Goal: Task Accomplishment & Management: Use online tool/utility

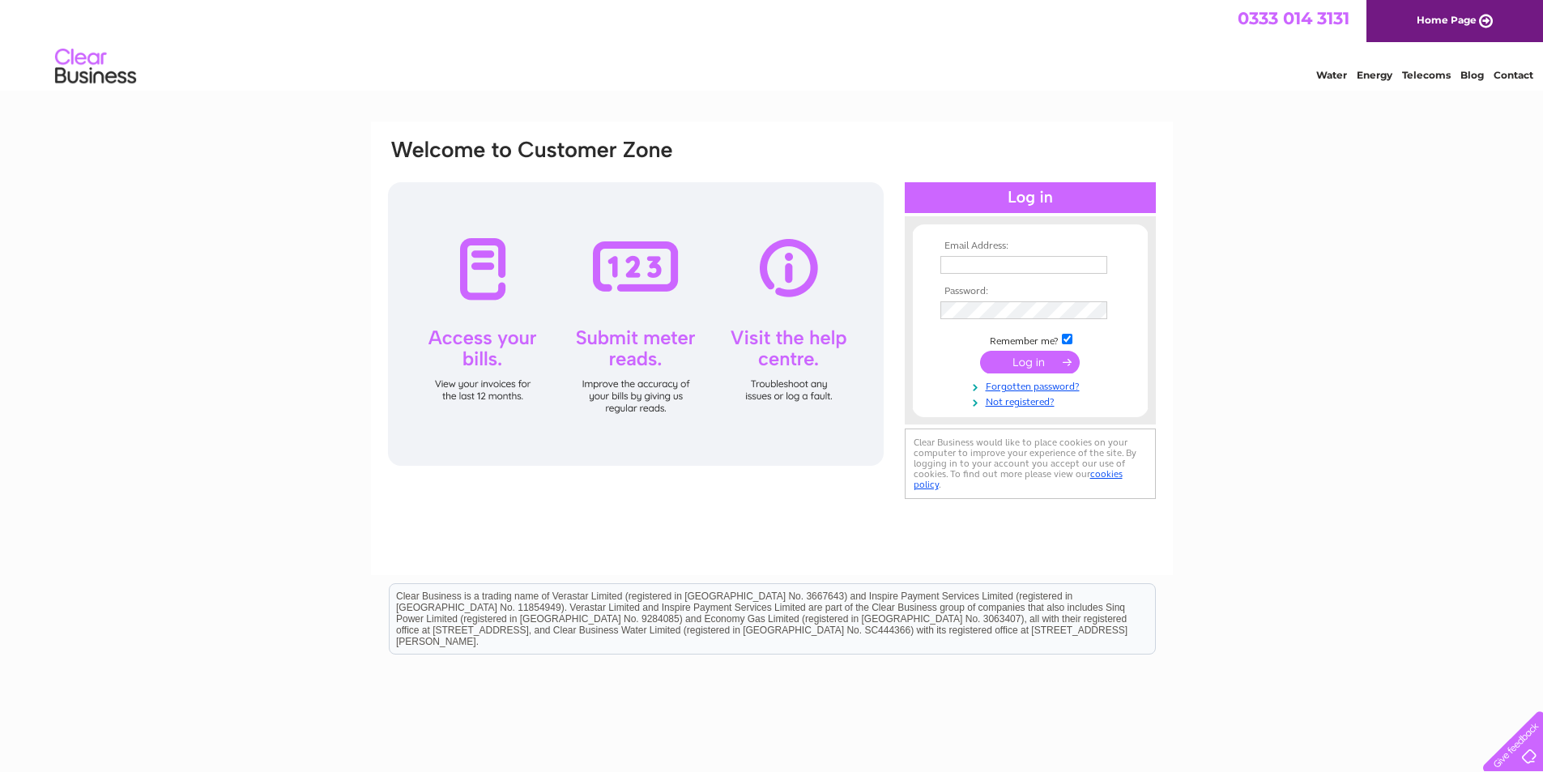
click at [955, 263] on input "text" at bounding box center [1023, 265] width 167 height 18
type input "lszarmach@virginmedia.com"
click at [1026, 363] on input "submit" at bounding box center [1030, 363] width 100 height 23
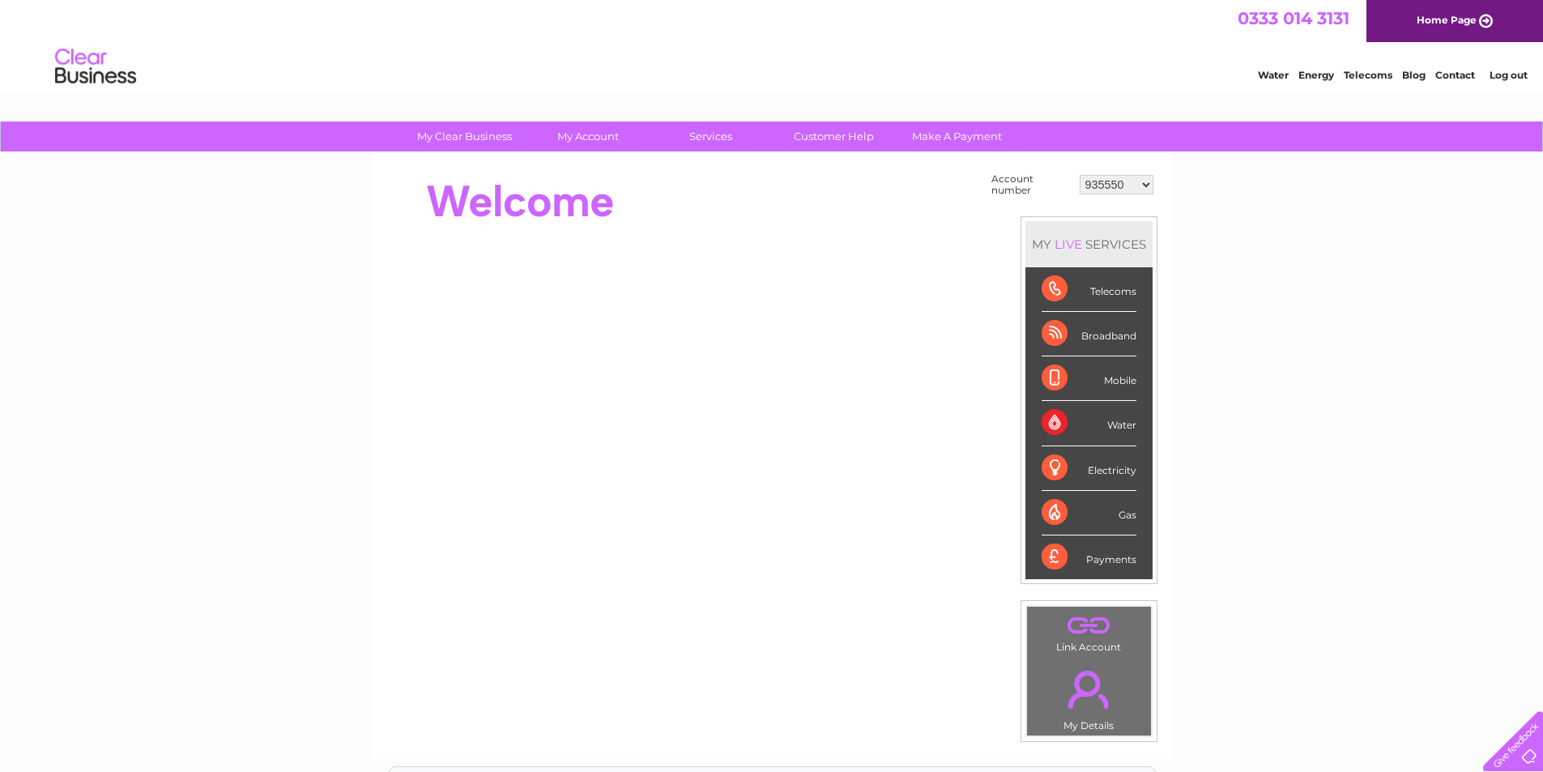
click at [1145, 185] on select "935550 935774 30283880 30283881 30291628 30292754" at bounding box center [1117, 184] width 74 height 19
select select "935774"
click at [1080, 175] on select "935550 935774 30283880 30283881 30291628 30292754" at bounding box center [1117, 184] width 74 height 19
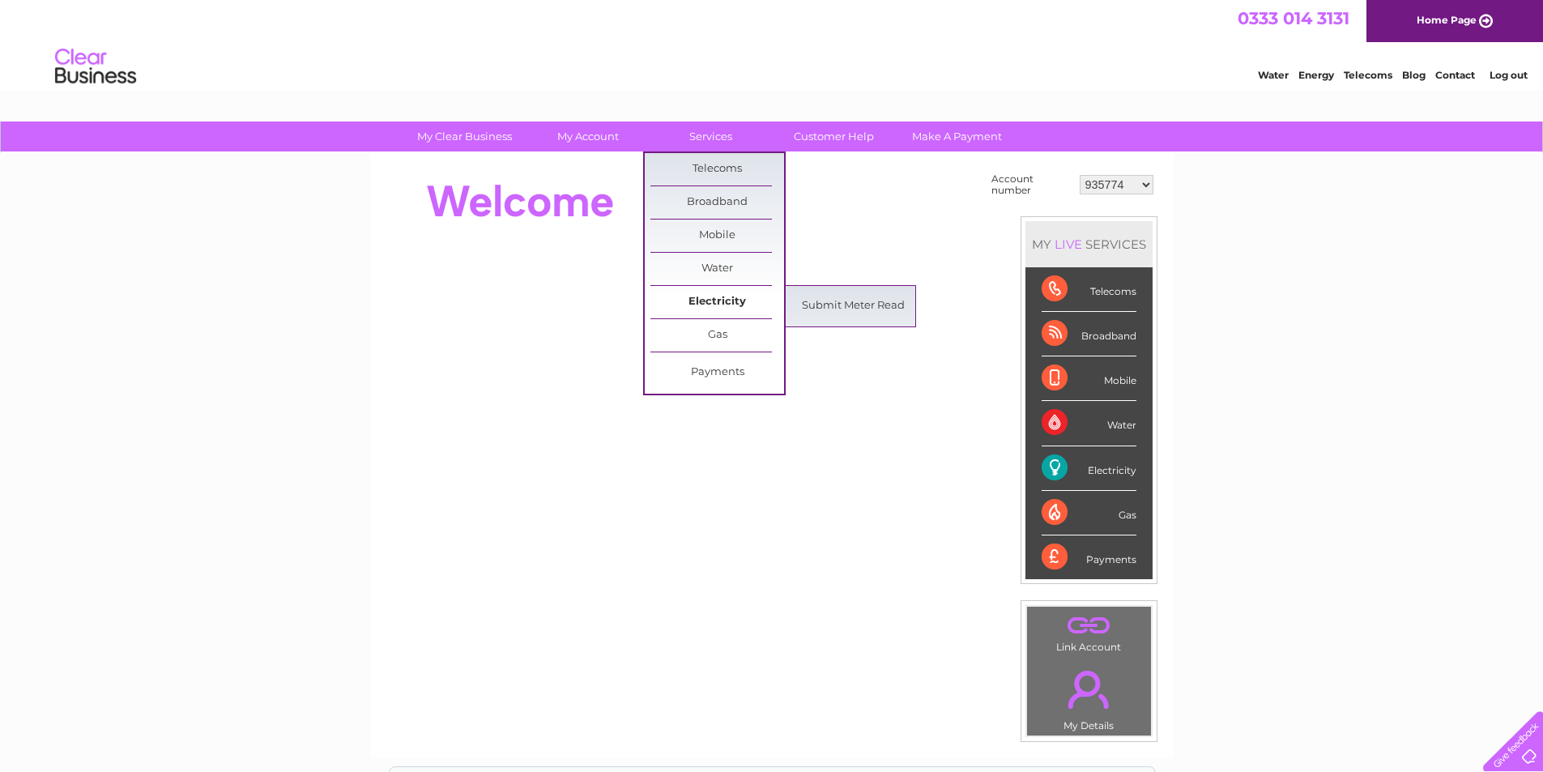
click at [738, 296] on link "Electricity" at bounding box center [717, 302] width 134 height 32
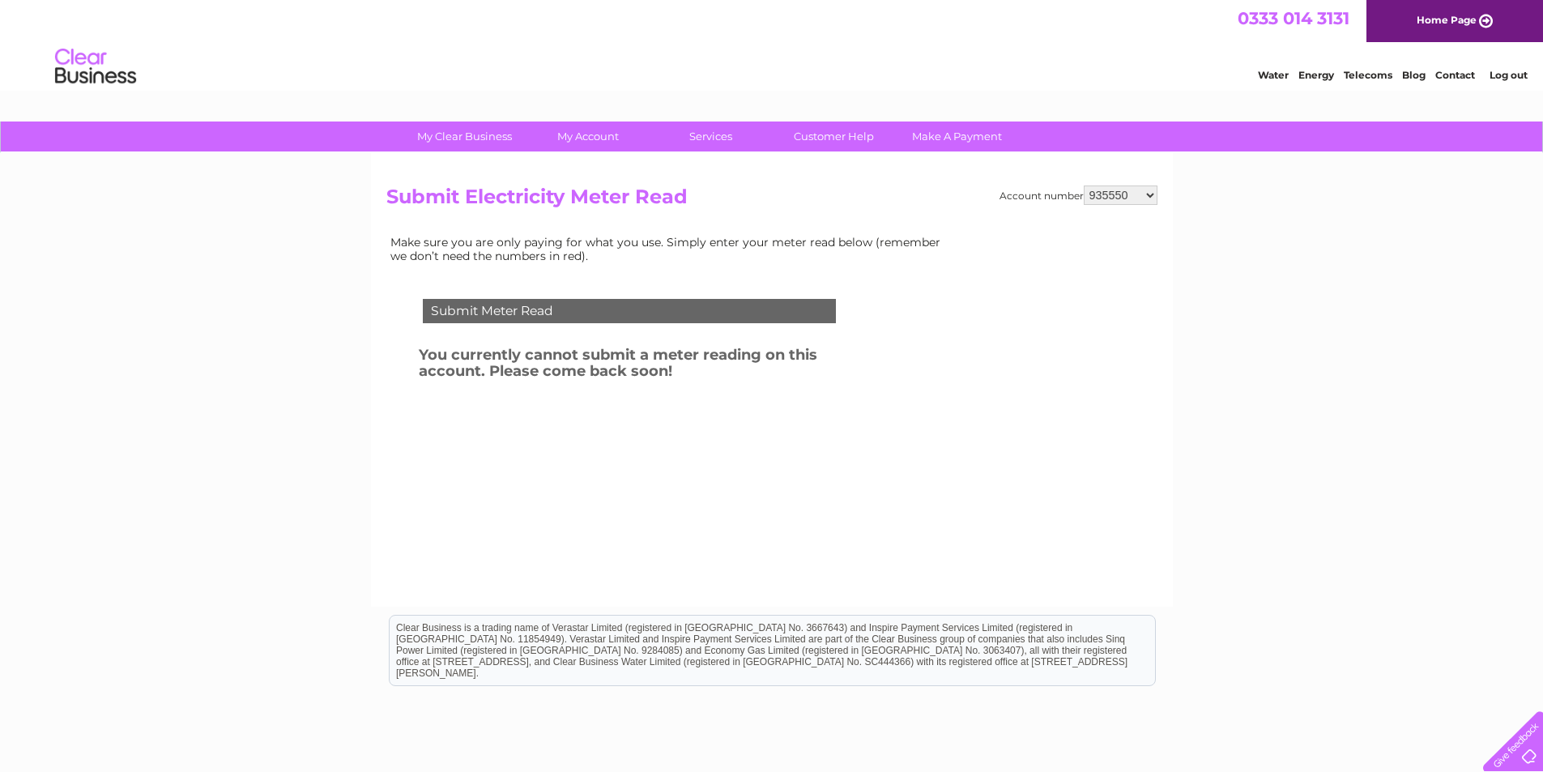
click at [1151, 194] on select "935550 935774 30283880 30283881 30291628 30292754" at bounding box center [1121, 194] width 74 height 19
select select "935774"
click at [1084, 185] on select "935550 935774 30283880 30283881 30291628 30292754" at bounding box center [1121, 194] width 74 height 19
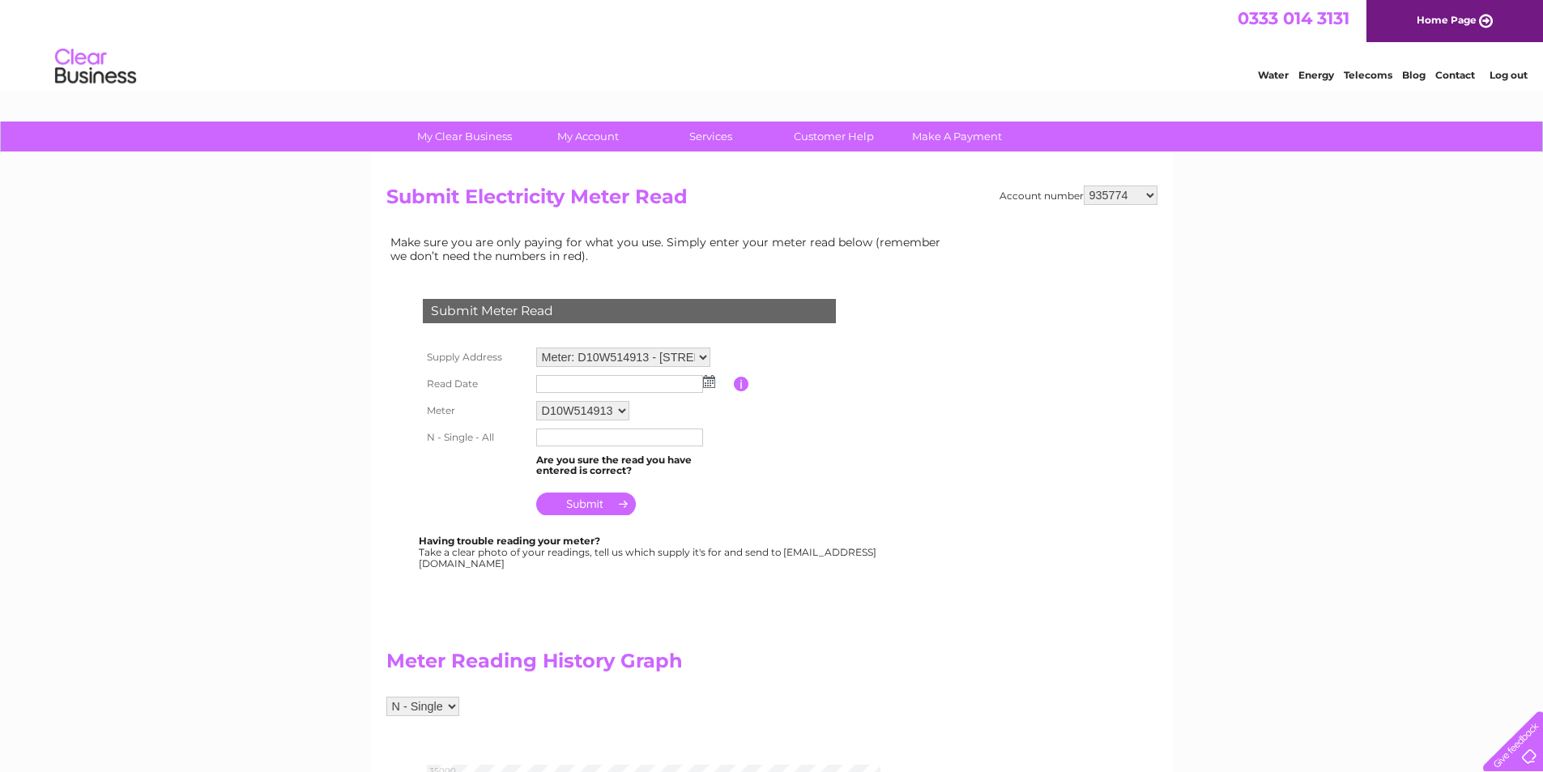
click at [708, 384] on img at bounding box center [709, 381] width 12 height 13
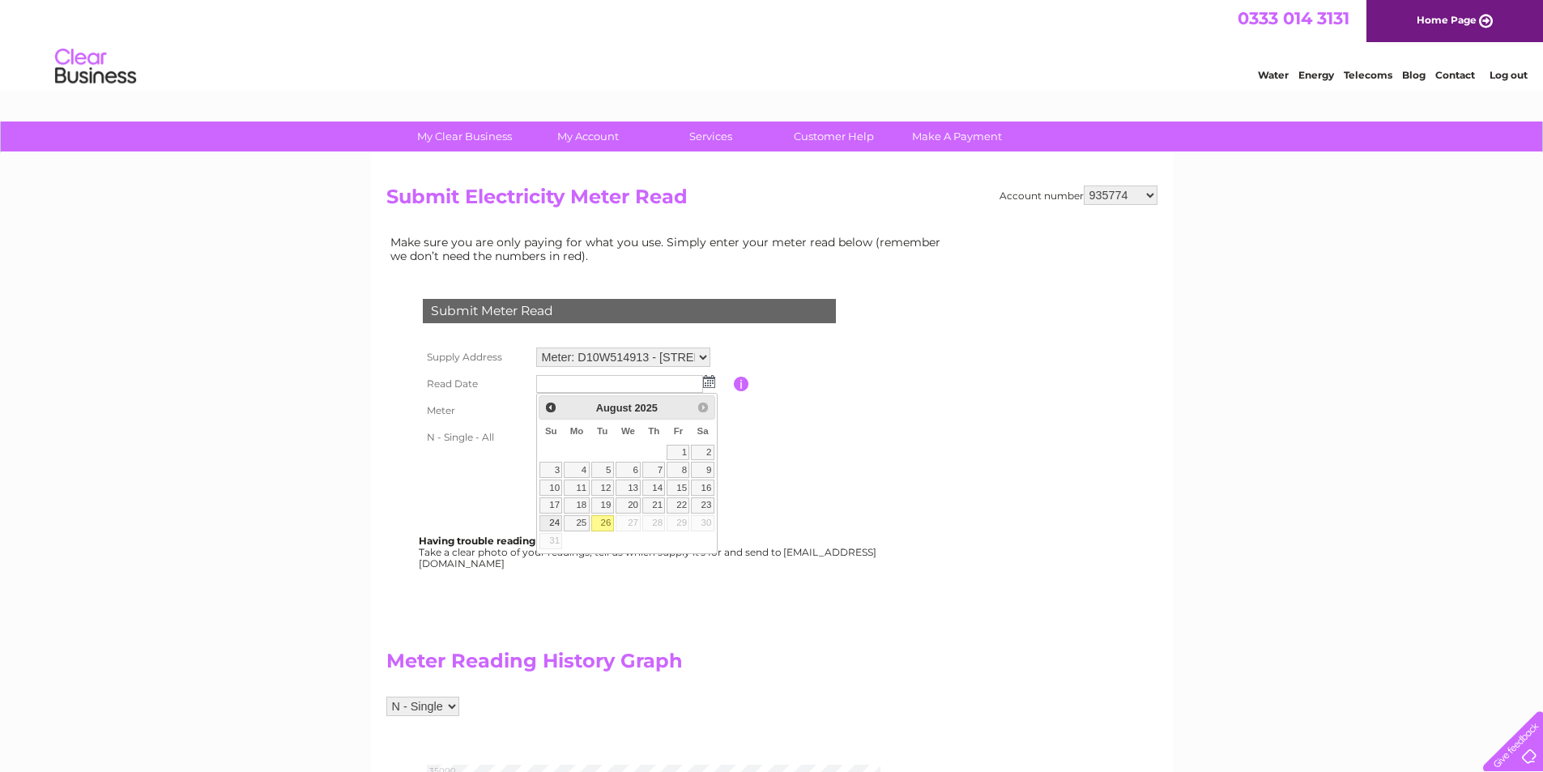
click at [552, 519] on link "24" at bounding box center [550, 523] width 23 height 16
type input "2025/08/24"
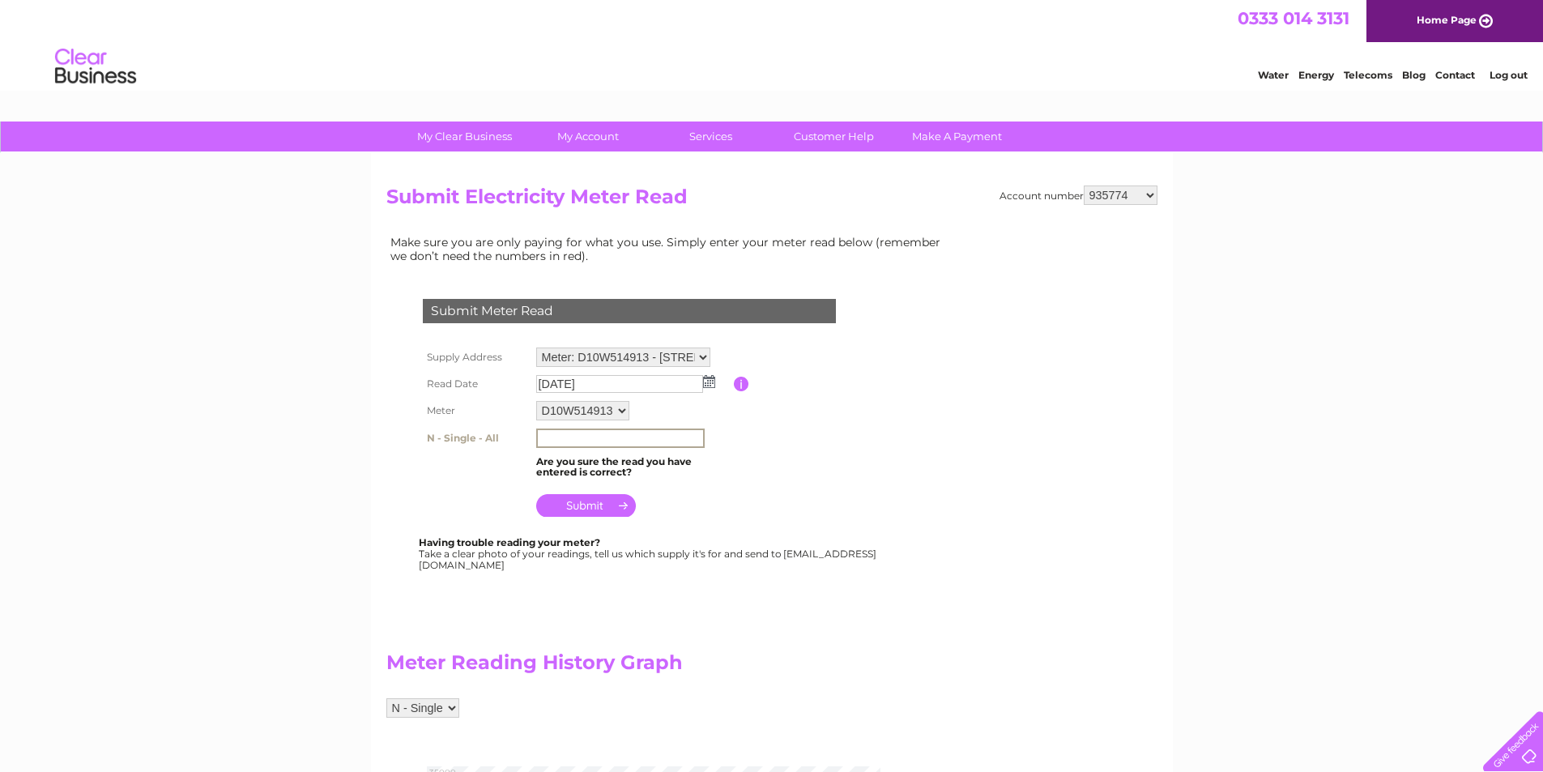
click at [562, 432] on input "text" at bounding box center [620, 437] width 168 height 19
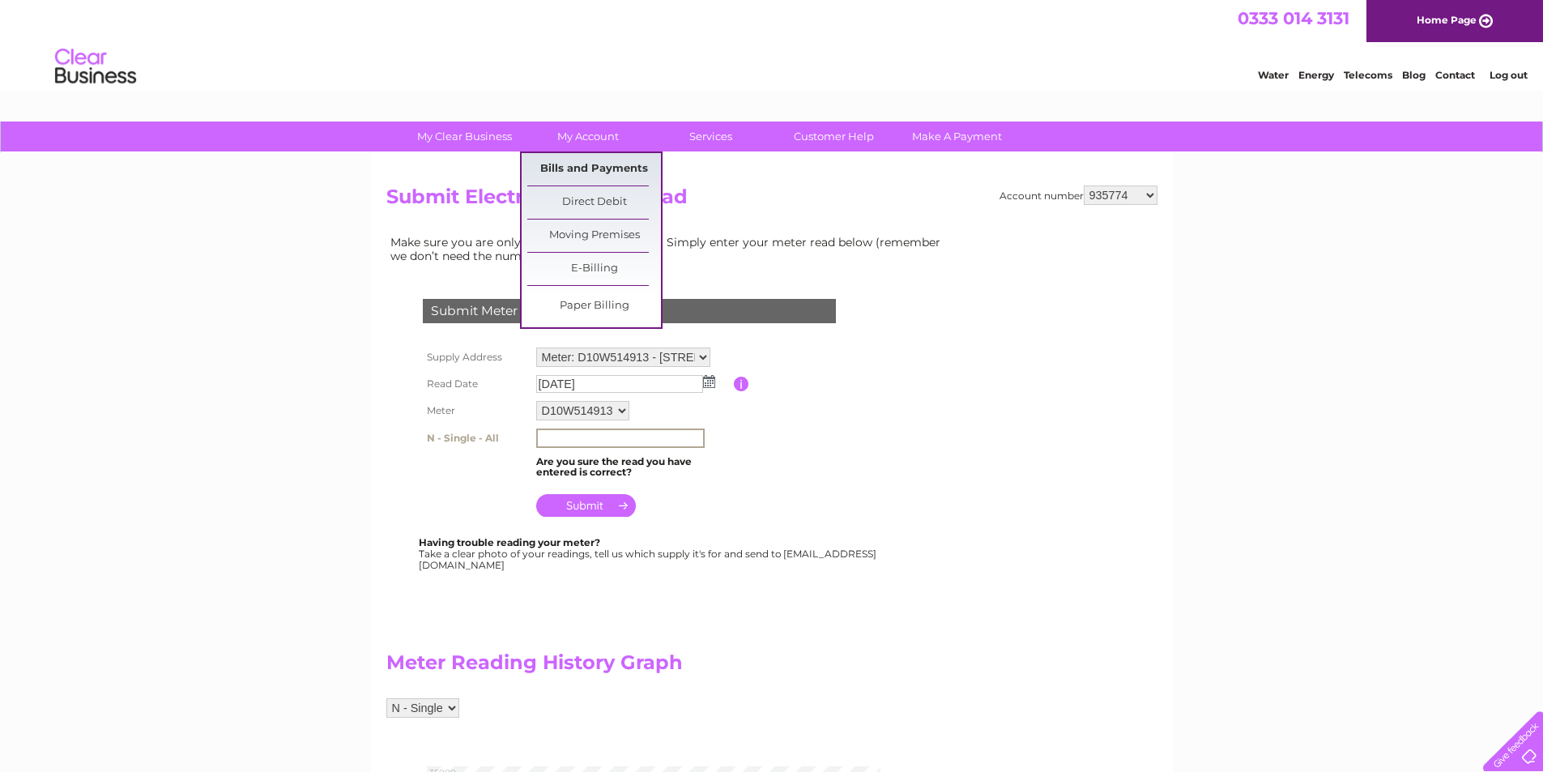
click at [586, 164] on link "Bills and Payments" at bounding box center [594, 169] width 134 height 32
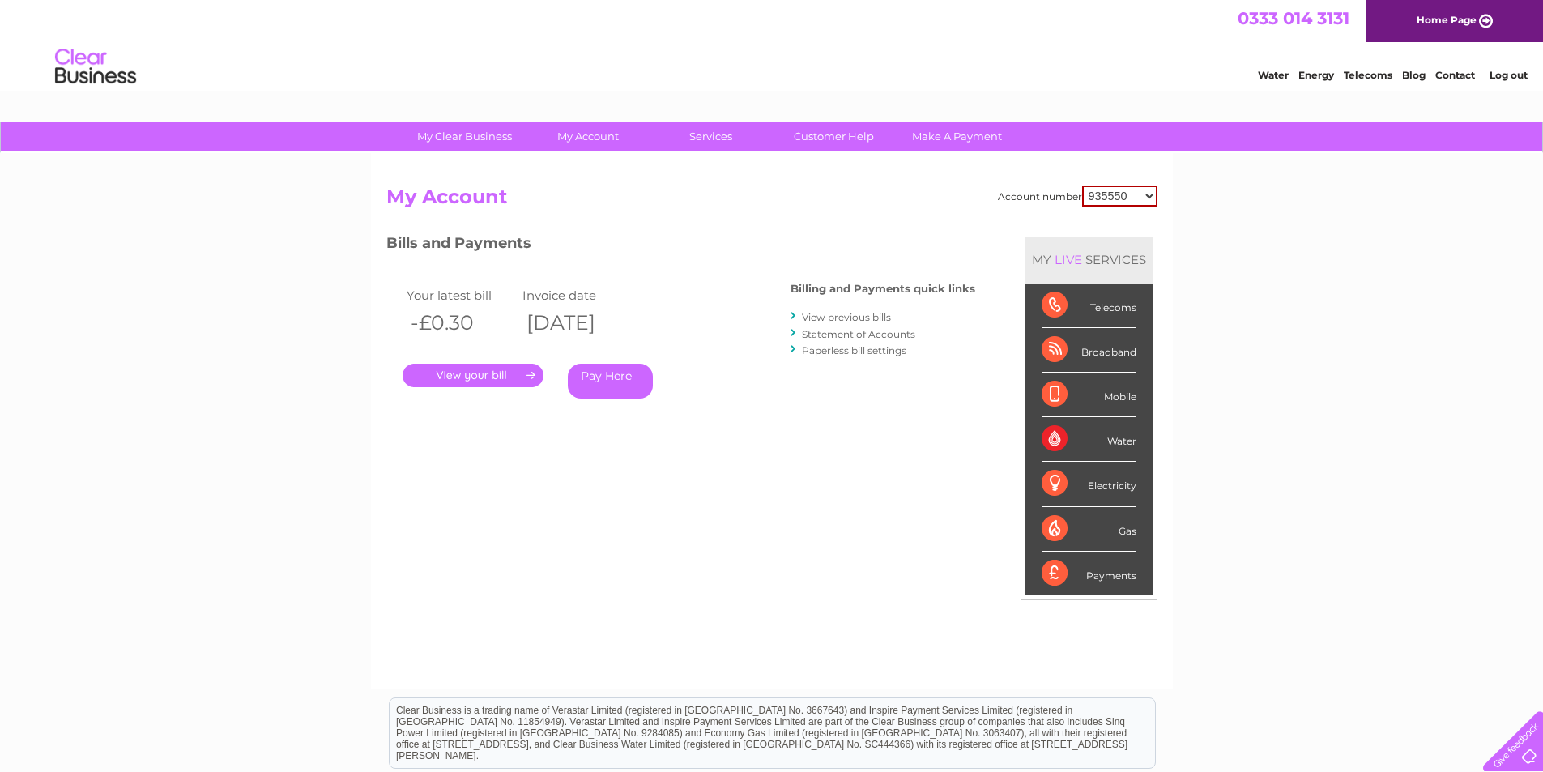
click at [1150, 197] on select "935550 935774 30283880 30283881 30291628 30292754" at bounding box center [1119, 195] width 75 height 21
select select "935774"
click at [1082, 185] on select "935550 935774 30283880 30283881 30291628 30292754" at bounding box center [1119, 195] width 75 height 21
click at [501, 378] on link "." at bounding box center [473, 375] width 141 height 23
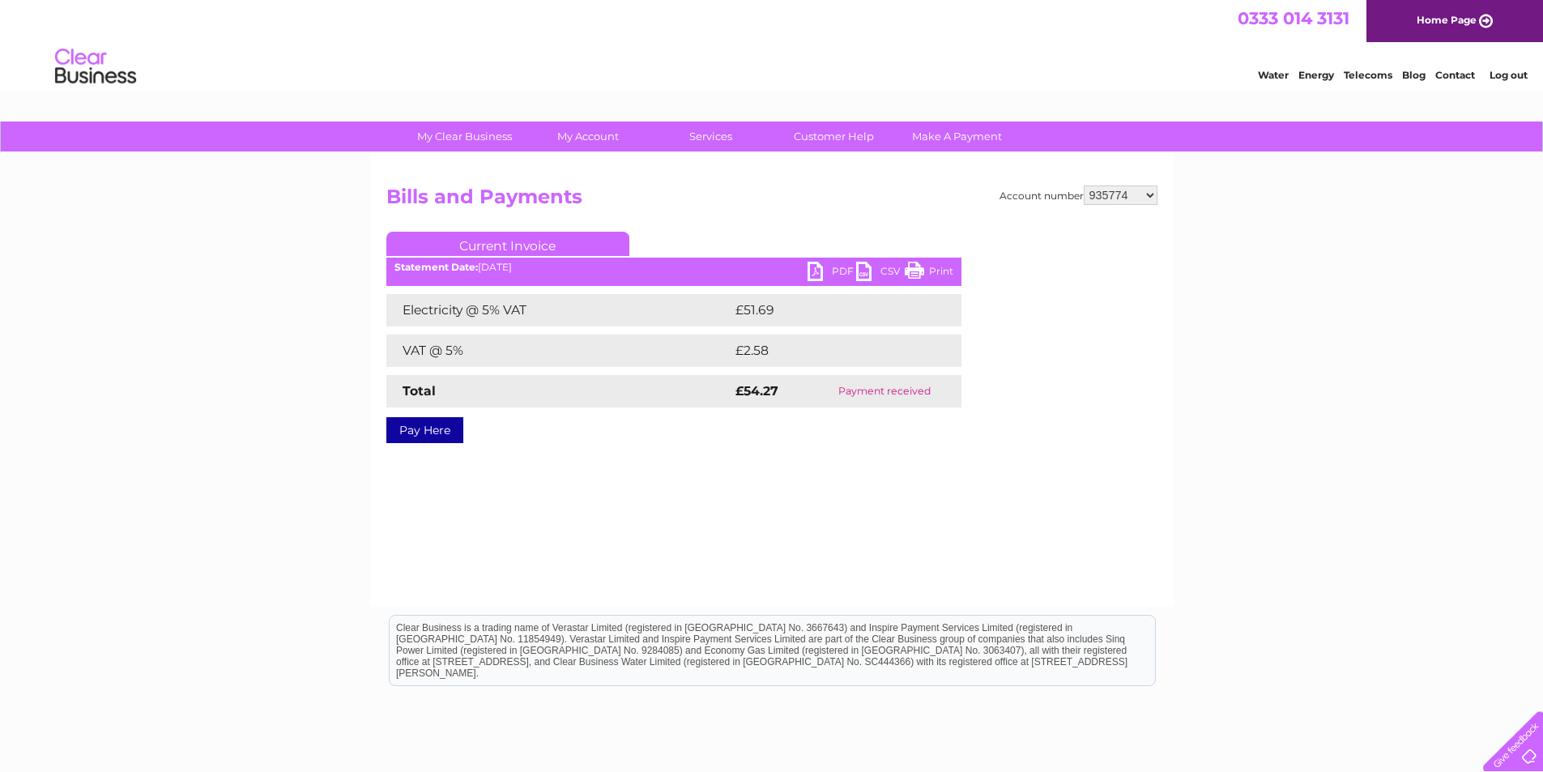
click at [824, 265] on link "PDF" at bounding box center [831, 273] width 49 height 23
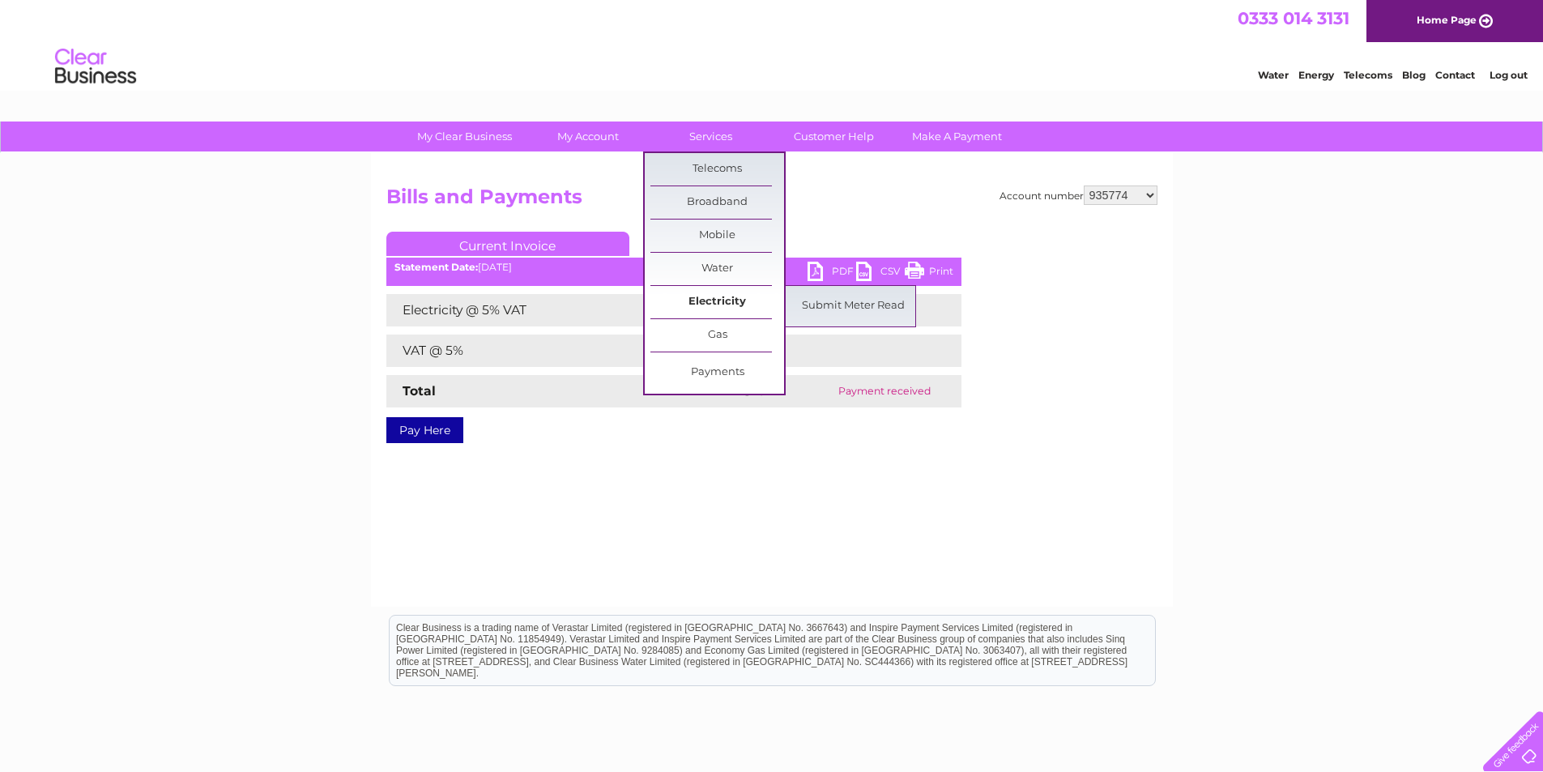
click at [715, 300] on link "Electricity" at bounding box center [717, 302] width 134 height 32
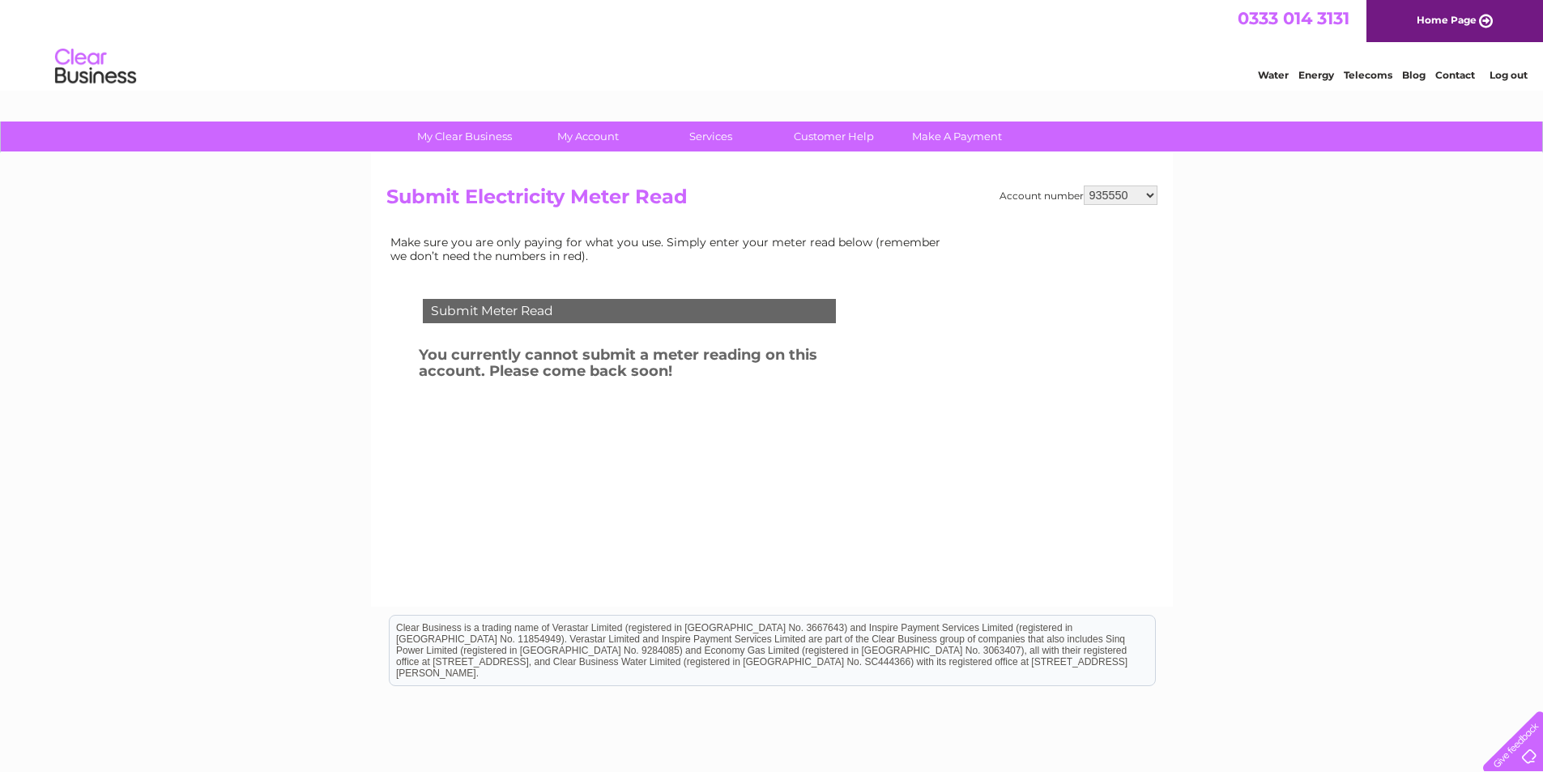
click at [1150, 195] on select "935550 935774 30283880 30283881 30291628 30292754" at bounding box center [1121, 194] width 74 height 19
select select "935774"
click at [1084, 185] on select "935550 935774 30283880 30283881 30291628 30292754" at bounding box center [1121, 194] width 74 height 19
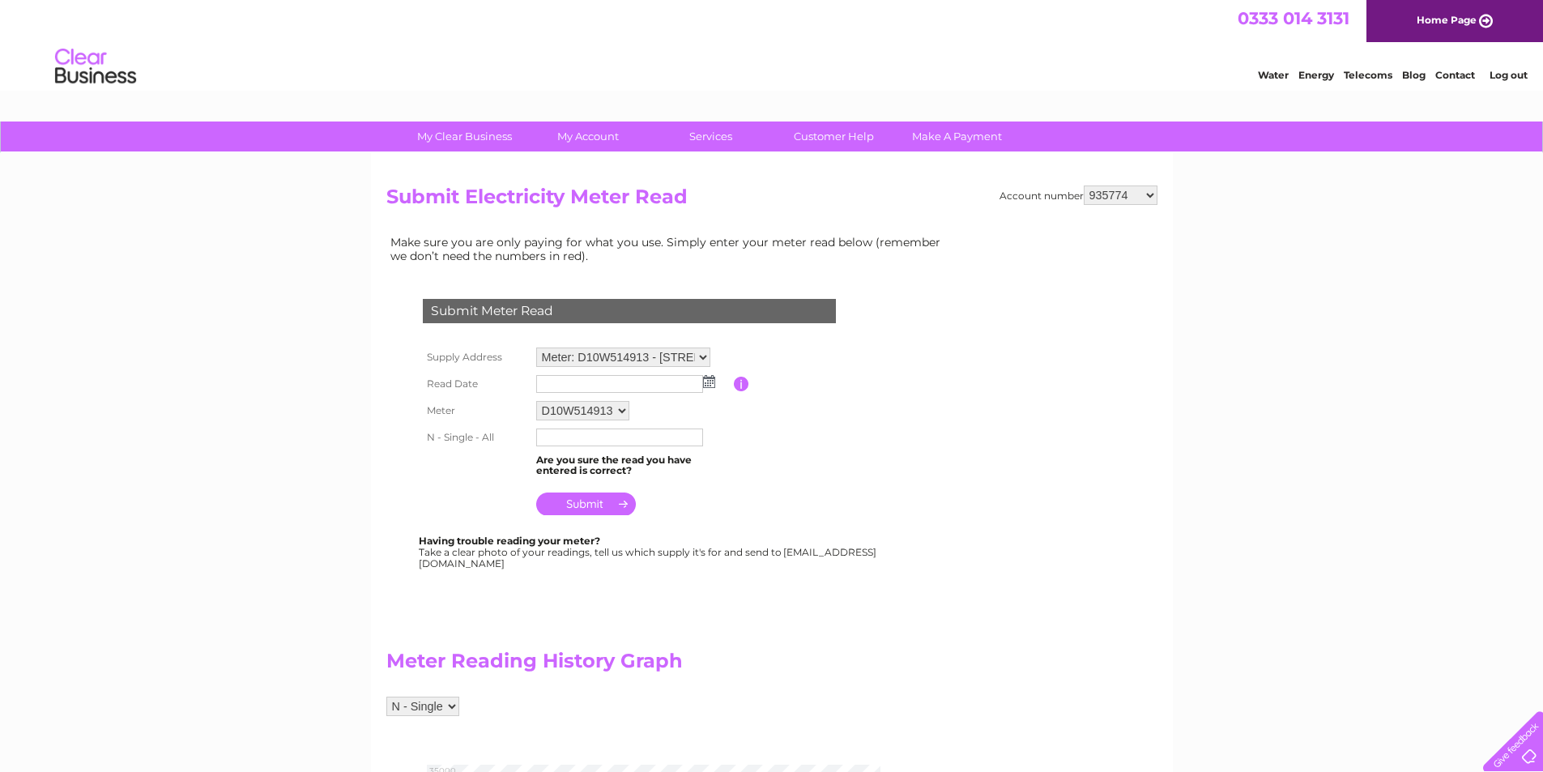
click at [709, 382] on img at bounding box center [709, 381] width 12 height 13
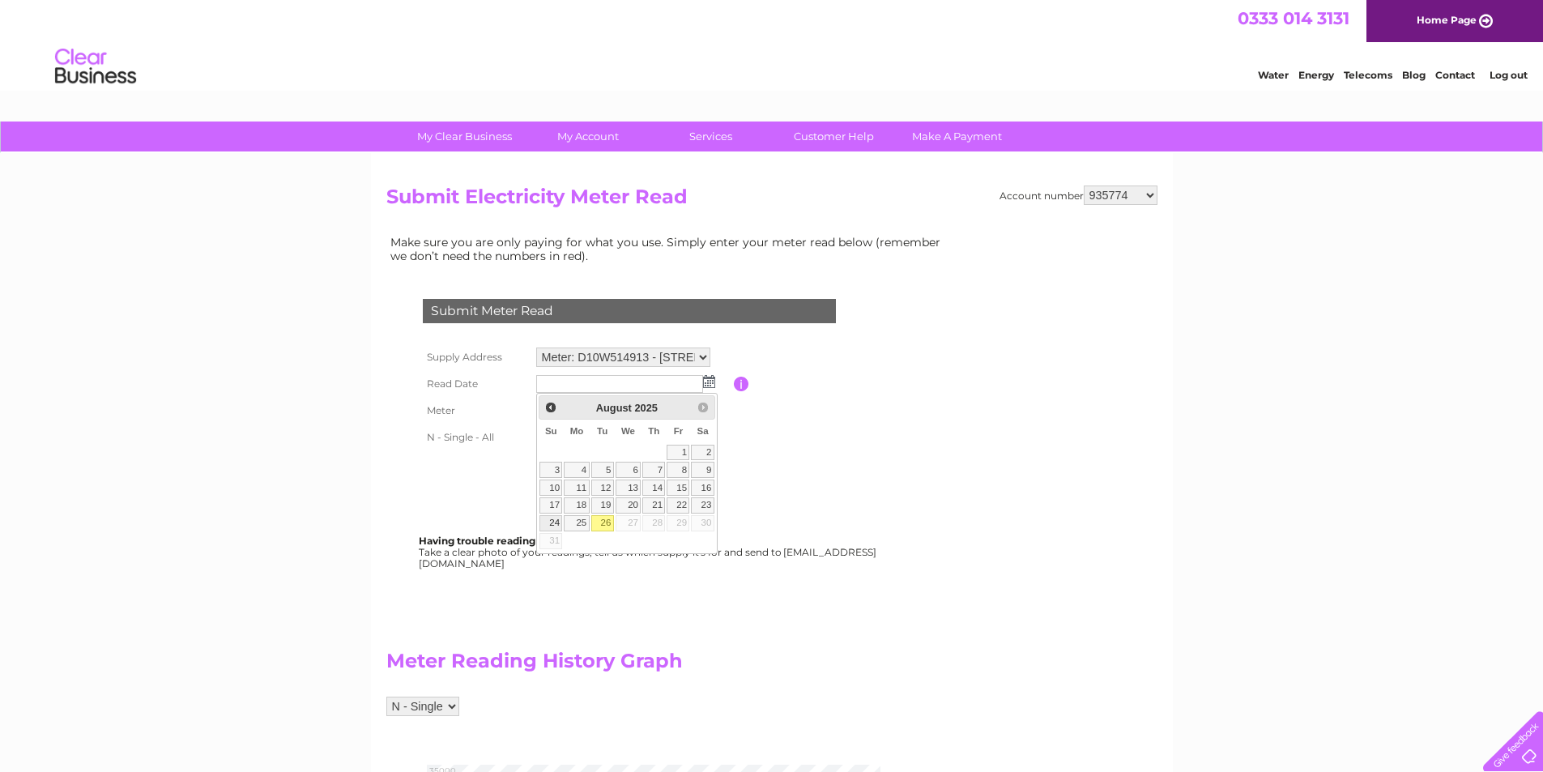
click at [552, 527] on link "24" at bounding box center [550, 523] width 23 height 16
type input "2025/08/24"
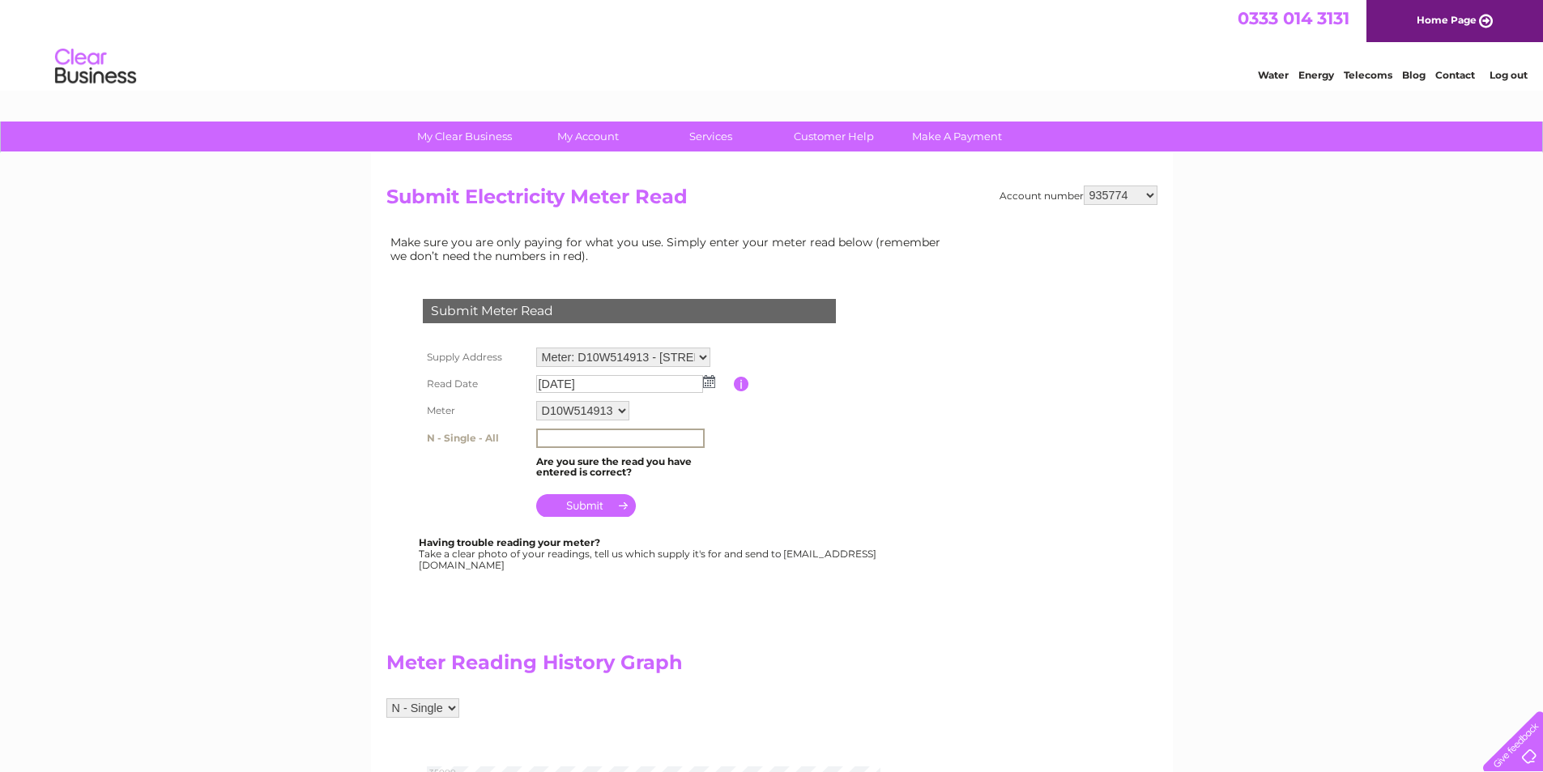
click at [567, 432] on input "text" at bounding box center [620, 437] width 168 height 19
type input "34156"
click at [598, 382] on input "2025/08/24" at bounding box center [620, 384] width 168 height 19
click at [619, 382] on input "2025/08/24" at bounding box center [620, 384] width 168 height 19
click at [712, 384] on img at bounding box center [709, 381] width 12 height 13
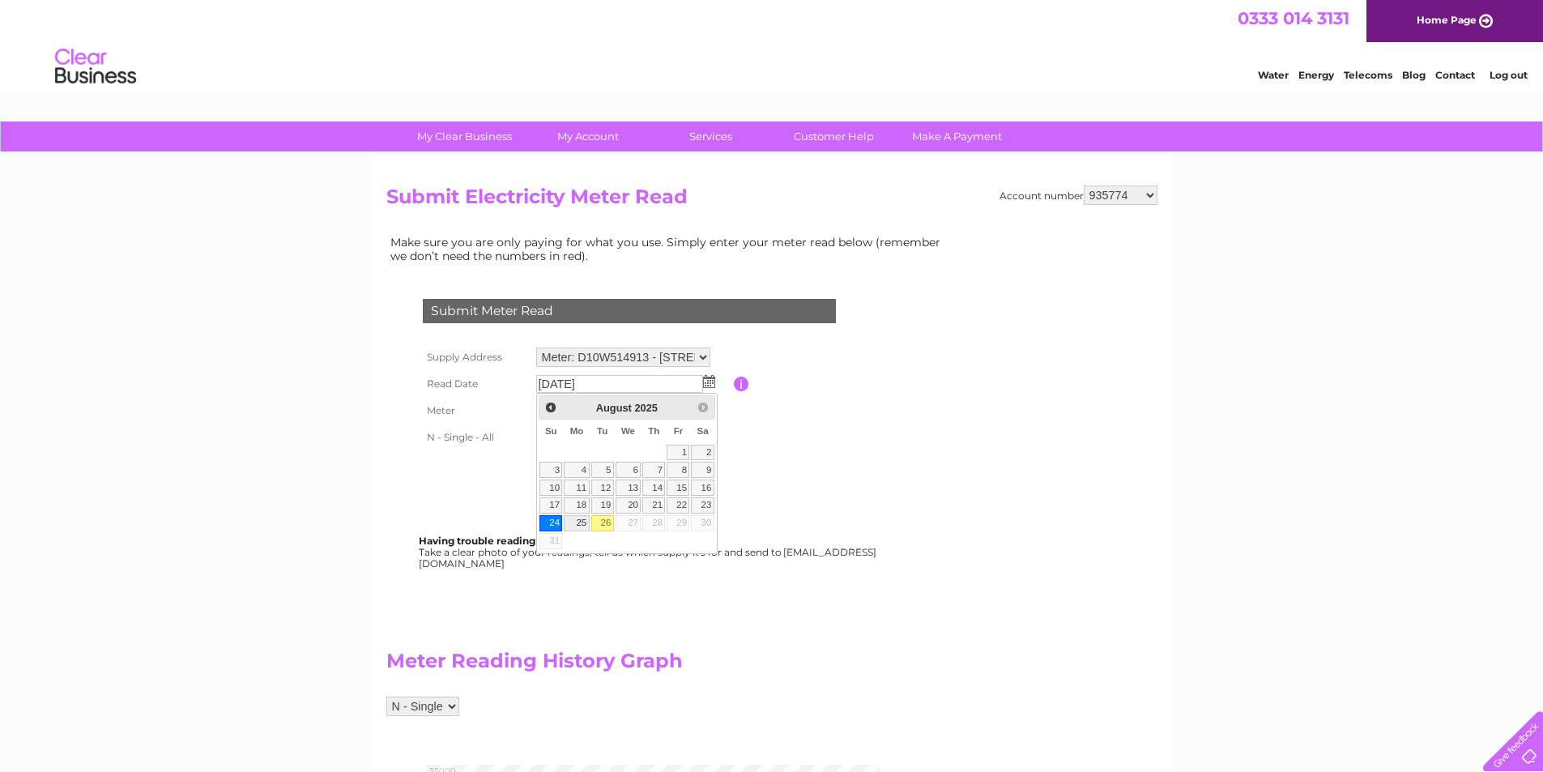
click at [579, 519] on link "25" at bounding box center [576, 523] width 25 height 16
type input "2025/08/25"
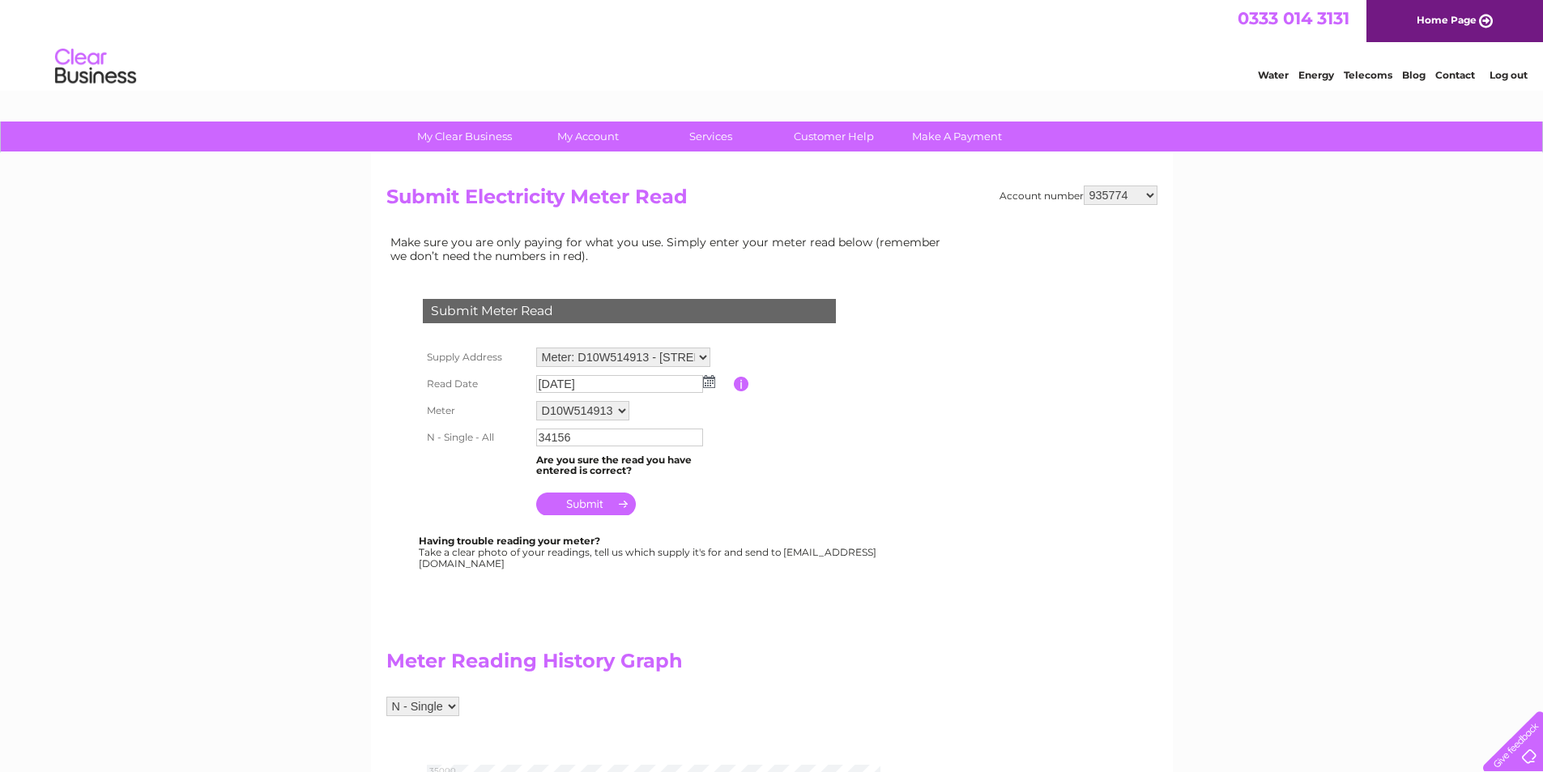
click at [589, 501] on input "submit" at bounding box center [586, 503] width 100 height 23
